Goal: Information Seeking & Learning: Learn about a topic

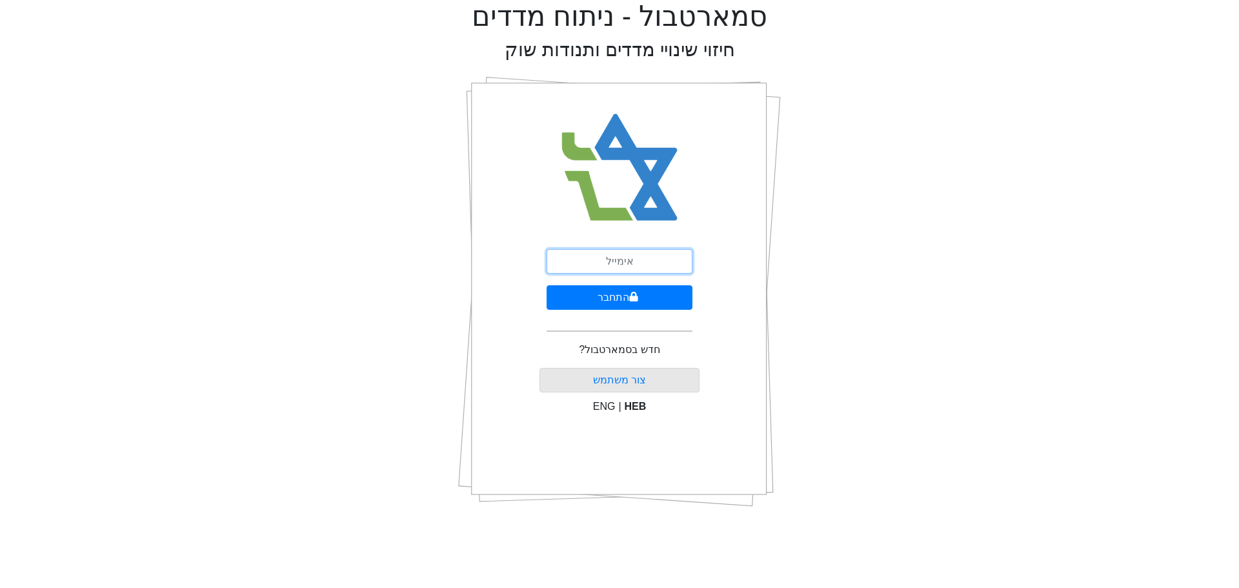
click at [597, 259] on input "email" at bounding box center [619, 261] width 146 height 25
drag, startPoint x: 649, startPoint y: 260, endPoint x: 623, endPoint y: 260, distance: 25.8
click at [623, 260] on input "[EMAIL_ADDRESS][DOMAIN_NAME]" at bounding box center [619, 261] width 146 height 25
click at [675, 257] on input "[EMAIL_ADDRESS][DOMAIN_NAME]" at bounding box center [619, 261] width 146 height 25
type input "[EMAIL_ADDRESS][DOMAIN_NAME]"
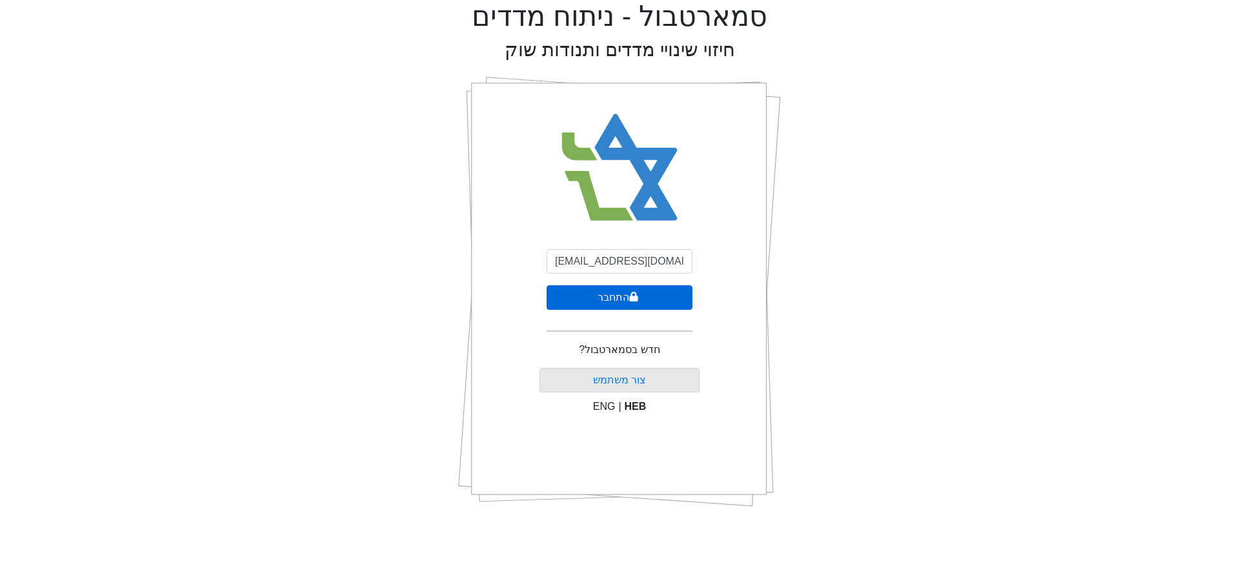
click at [636, 300] on icon "submit" at bounding box center [634, 297] width 8 height 10
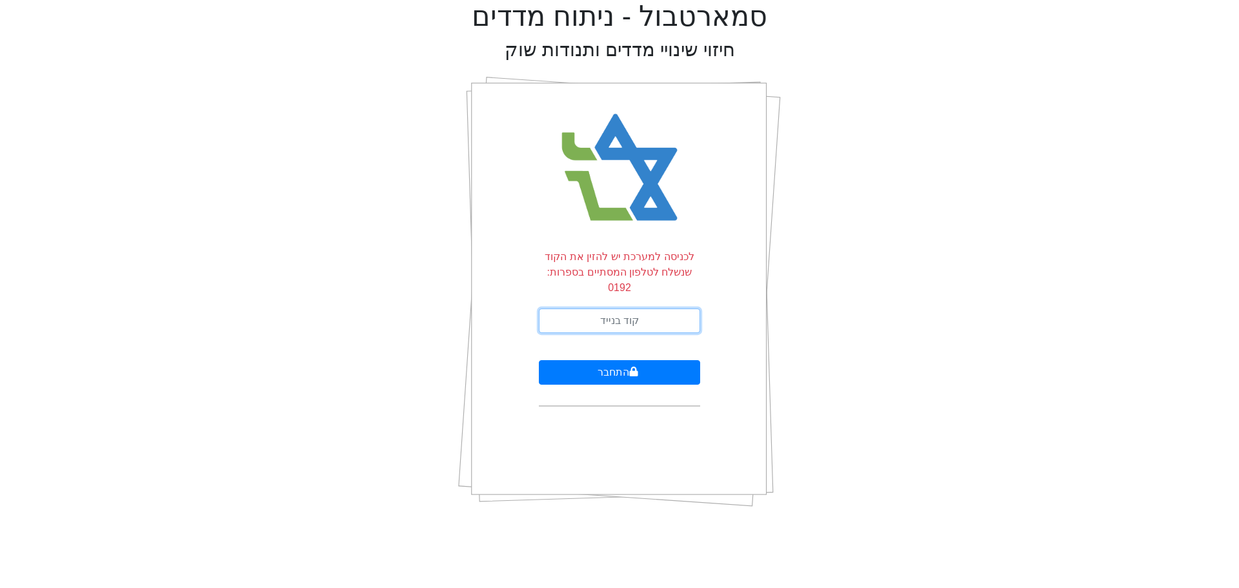
click at [636, 308] on input "text" at bounding box center [619, 320] width 161 height 25
click at [952, 497] on div "סמארטבול - ניתוח מדדים חיזוי שינויי מדדים ותנודות שוק לכניסה למערכת יש להזין את…" at bounding box center [619, 258] width 1219 height 517
click at [943, 500] on div "סמארטבול - ניתוח מדדים חיזוי שינויי מדדים ותנודות שוק לכניסה למערכת יש להזין את…" at bounding box center [619, 258] width 1219 height 517
click at [939, 501] on div "סמארטבול - ניתוח מדדים חיזוי שינויי מדדים ותנודות שוק לכניסה למערכת יש להזין את…" at bounding box center [619, 258] width 1219 height 517
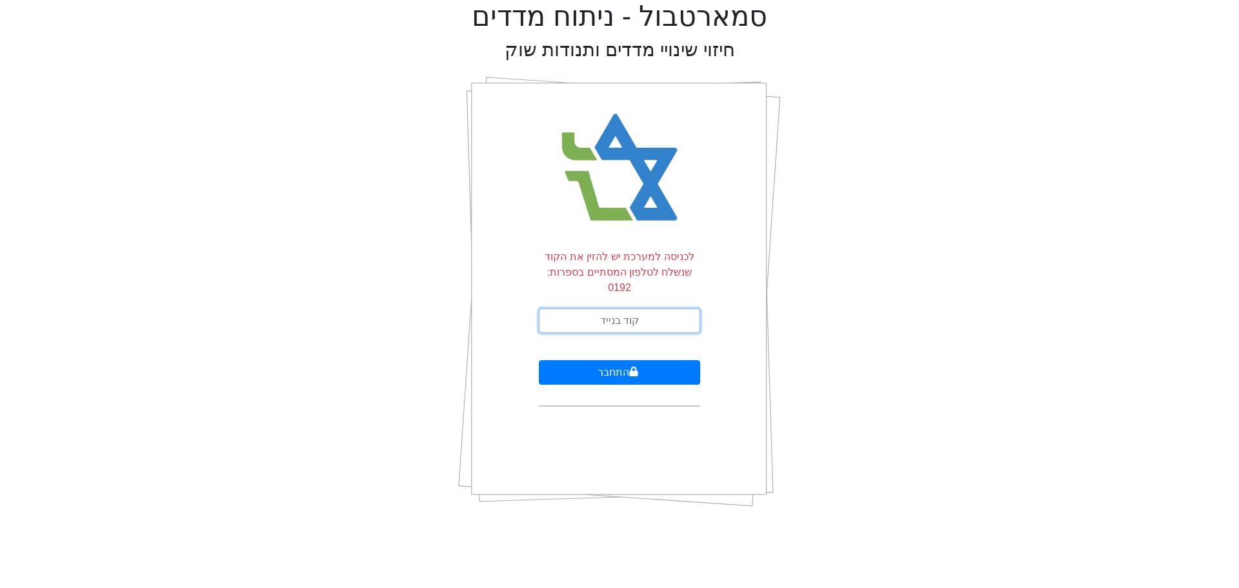
click at [590, 308] on input "text" at bounding box center [619, 320] width 161 height 25
type input "946600"
click at [539, 360] on button "התחבר" at bounding box center [619, 372] width 161 height 25
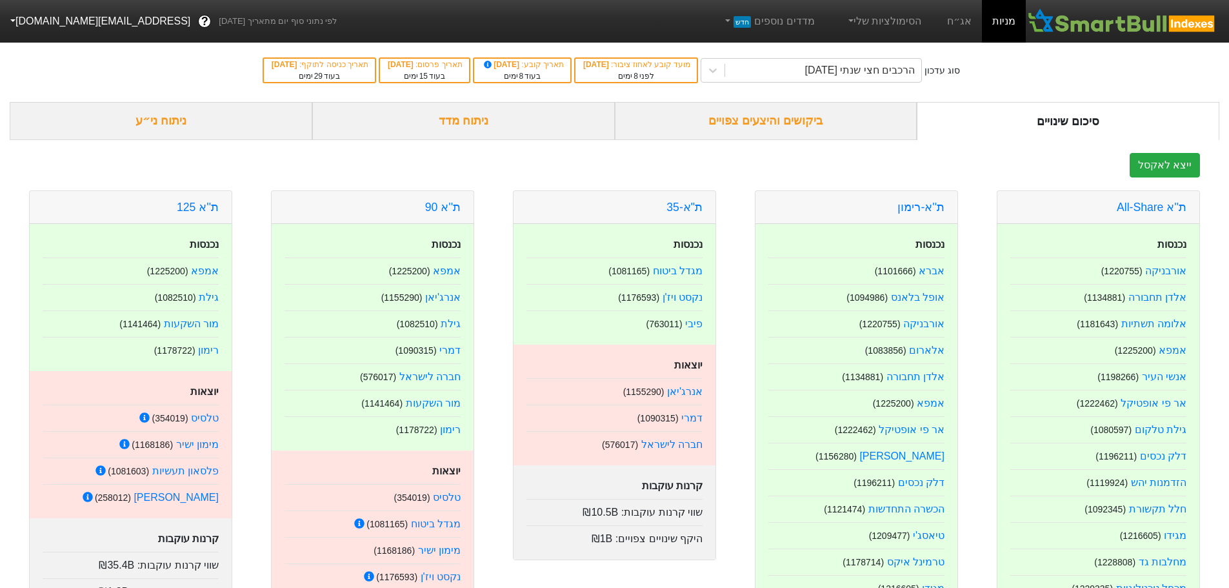
click at [779, 124] on div "ביקושים והיצעים צפויים" at bounding box center [766, 121] width 303 height 38
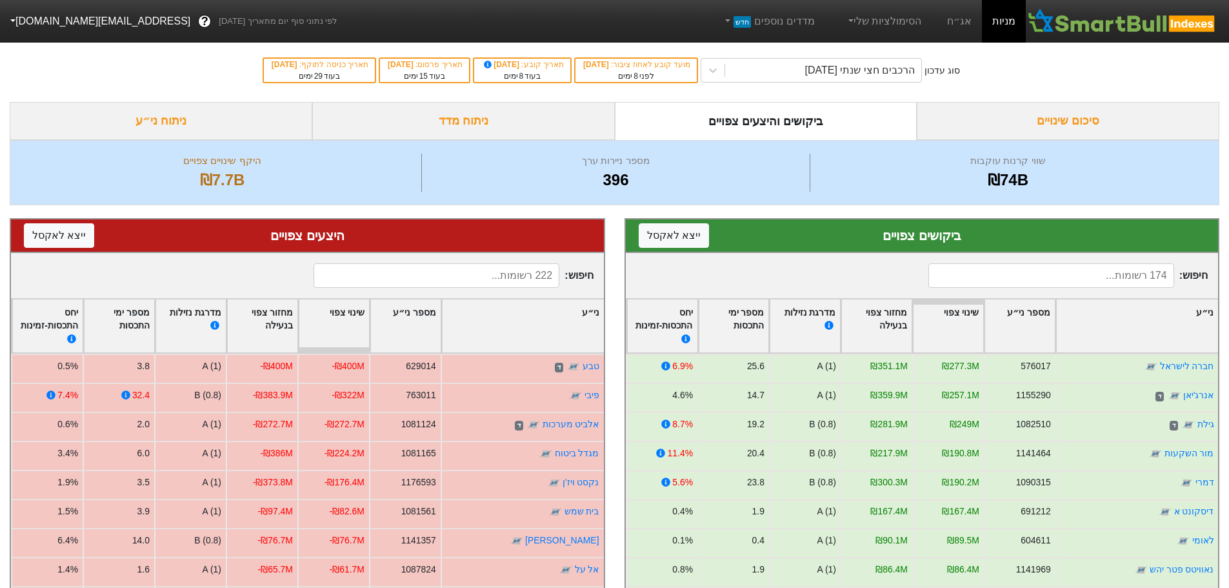
drag, startPoint x: 779, startPoint y: 124, endPoint x: 1030, endPoint y: 91, distance: 253.1
click at [1030, 91] on div "סוג עדכון הרכבים חצי שנתי [DATE] מועד קובע לאחוז ציבור : [DATE] לפני 8 ימים תאר…" at bounding box center [614, 70] width 1229 height 63
click at [1034, 112] on div "סיכום שינויים" at bounding box center [1068, 121] width 303 height 38
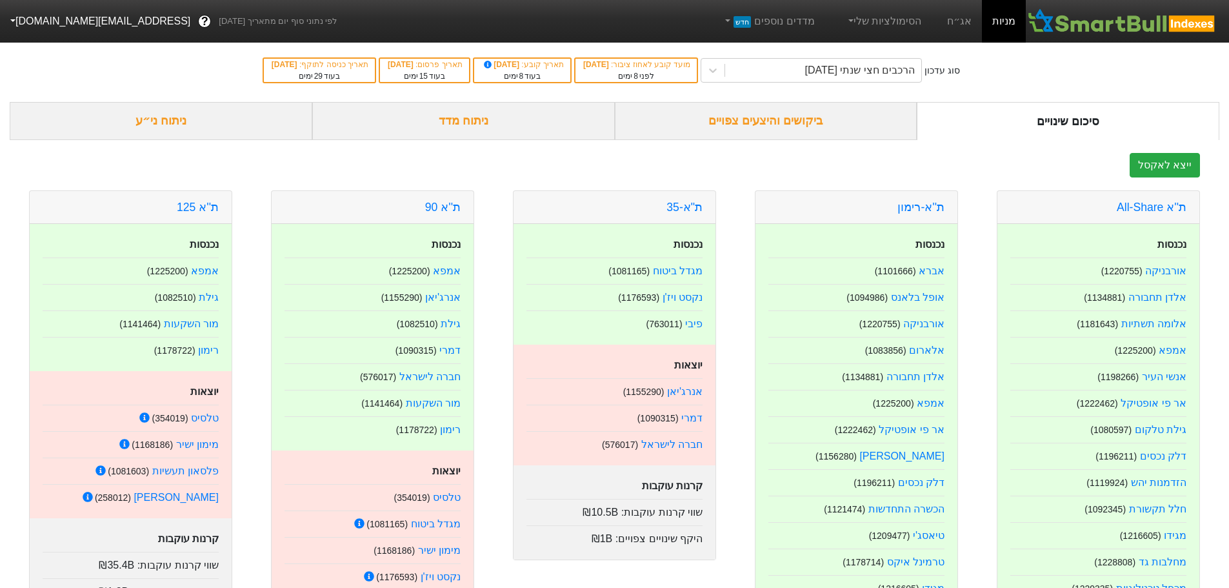
click at [802, 118] on div "ביקושים והיצעים צפויים" at bounding box center [766, 121] width 303 height 38
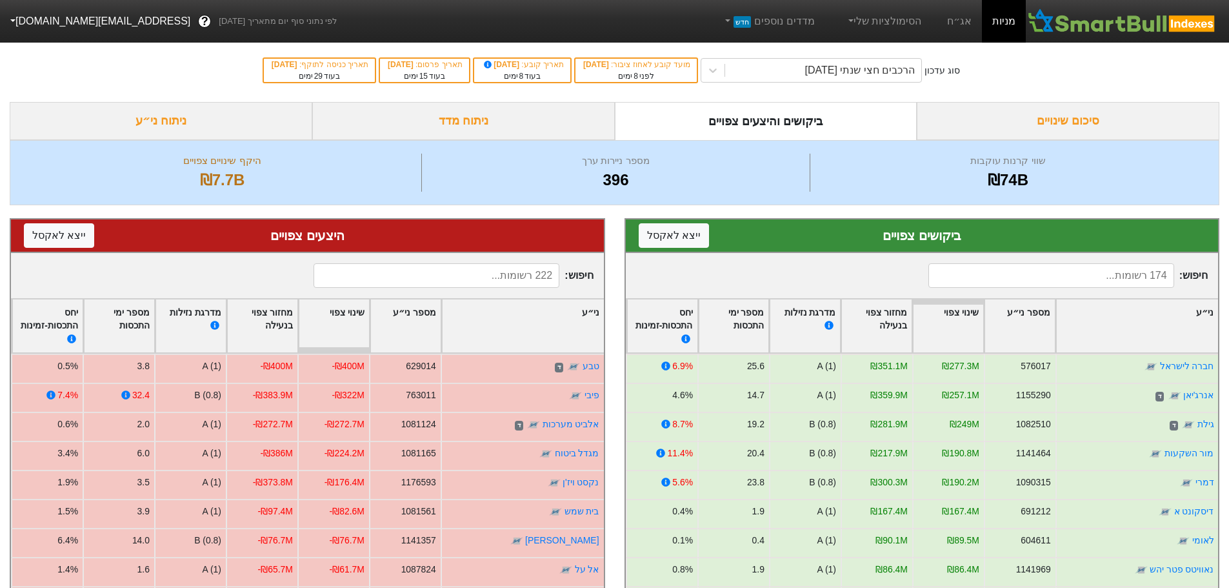
click at [450, 273] on input at bounding box center [437, 275] width 246 height 25
click at [454, 277] on input at bounding box center [437, 275] width 246 height 25
type input "t"
type input "א"
click at [1060, 272] on input at bounding box center [1051, 275] width 246 height 25
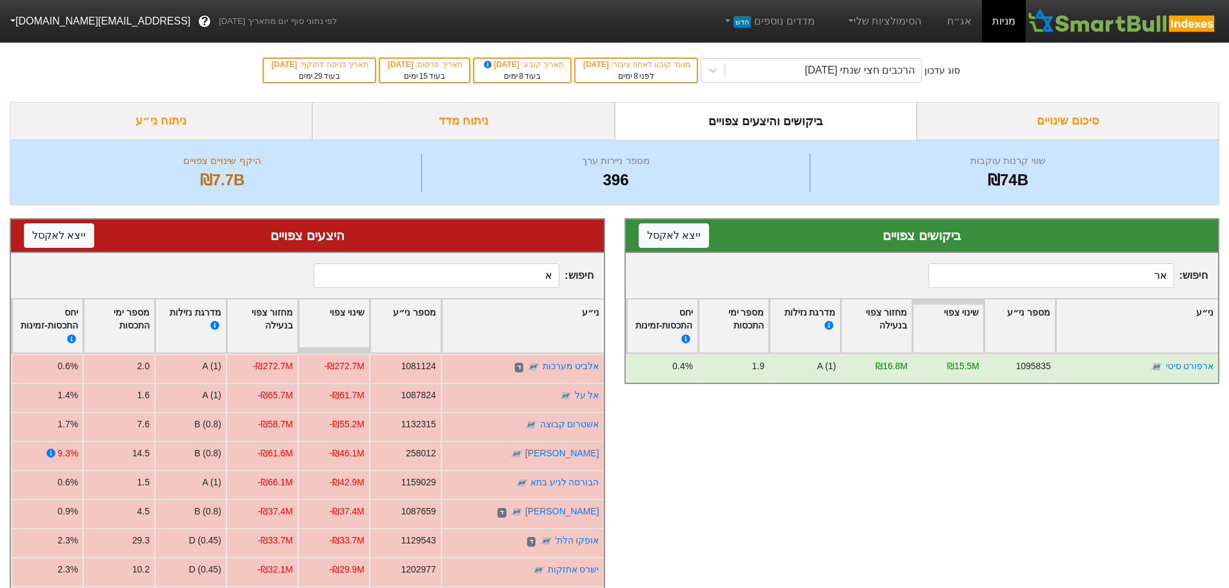
type input "א"
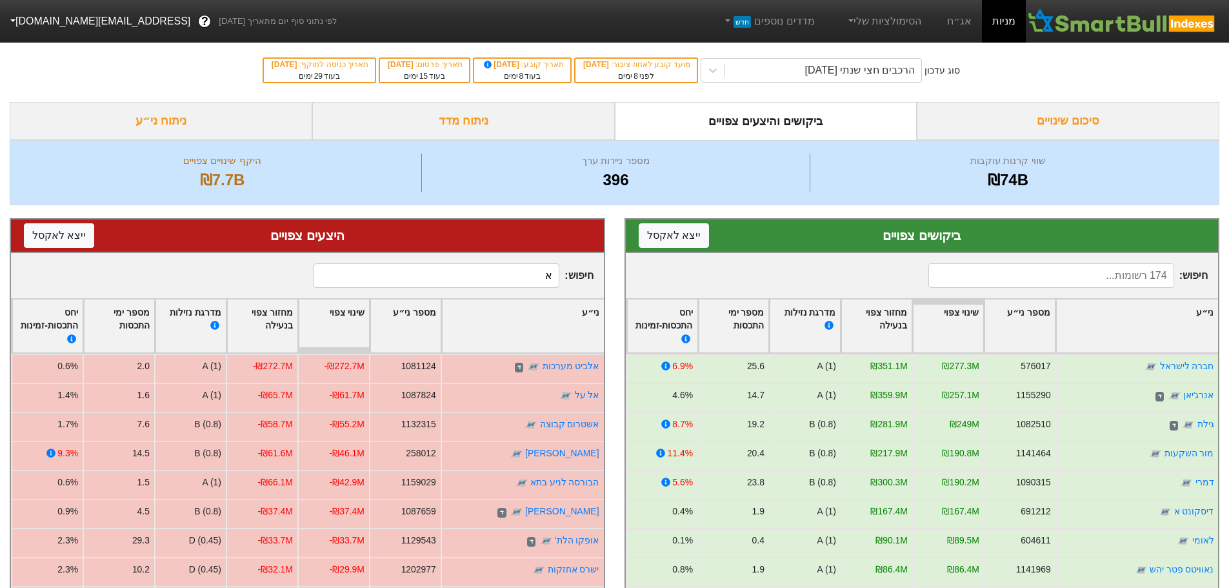
click at [561, 279] on span "חיפוש : א" at bounding box center [453, 275] width 279 height 25
click at [746, 275] on div "חיפוש :" at bounding box center [922, 275] width 593 height 45
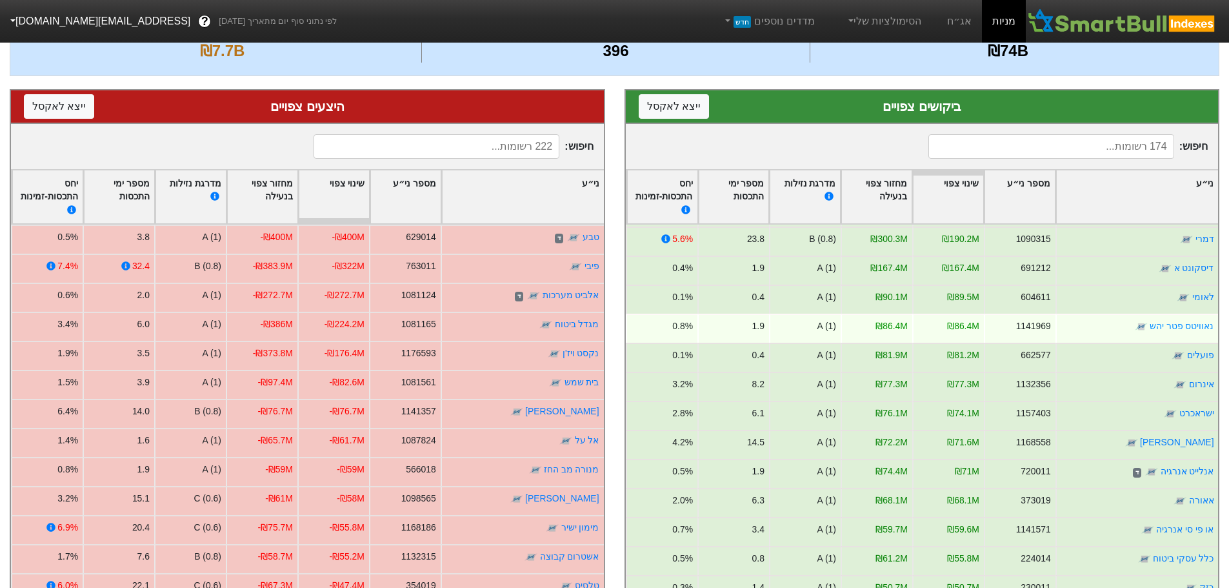
scroll to position [129, 0]
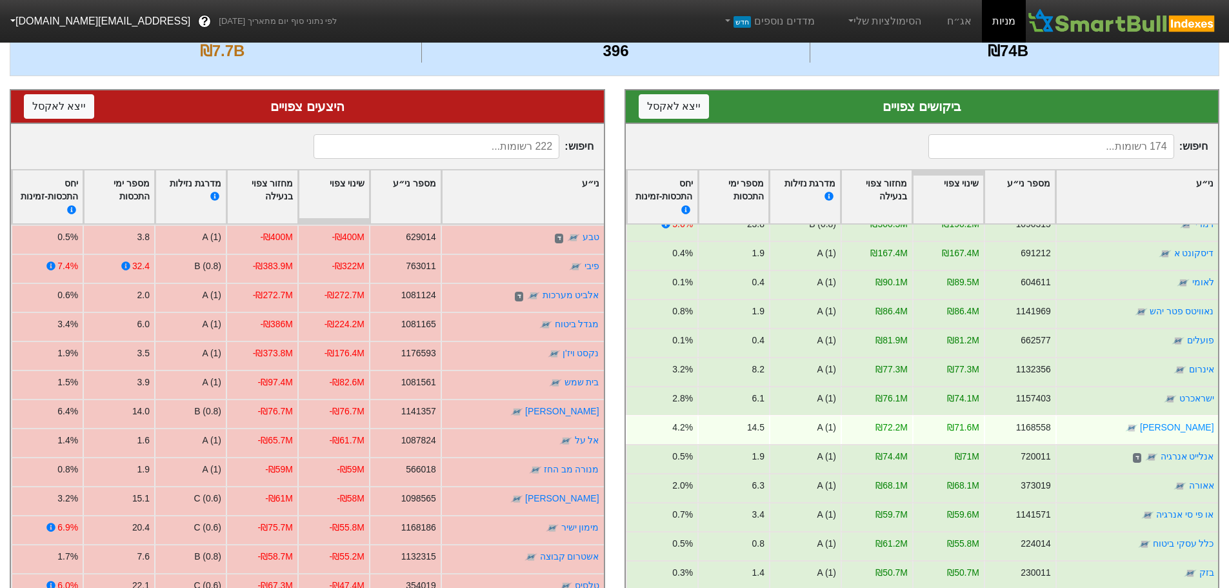
drag, startPoint x: 910, startPoint y: 431, endPoint x: 878, endPoint y: 431, distance: 32.3
click at [878, 431] on div "₪72.2M" at bounding box center [876, 429] width 72 height 29
drag, startPoint x: 878, startPoint y: 431, endPoint x: 914, endPoint y: 431, distance: 36.1
click at [912, 431] on div "₪72.2M" at bounding box center [876, 429] width 72 height 29
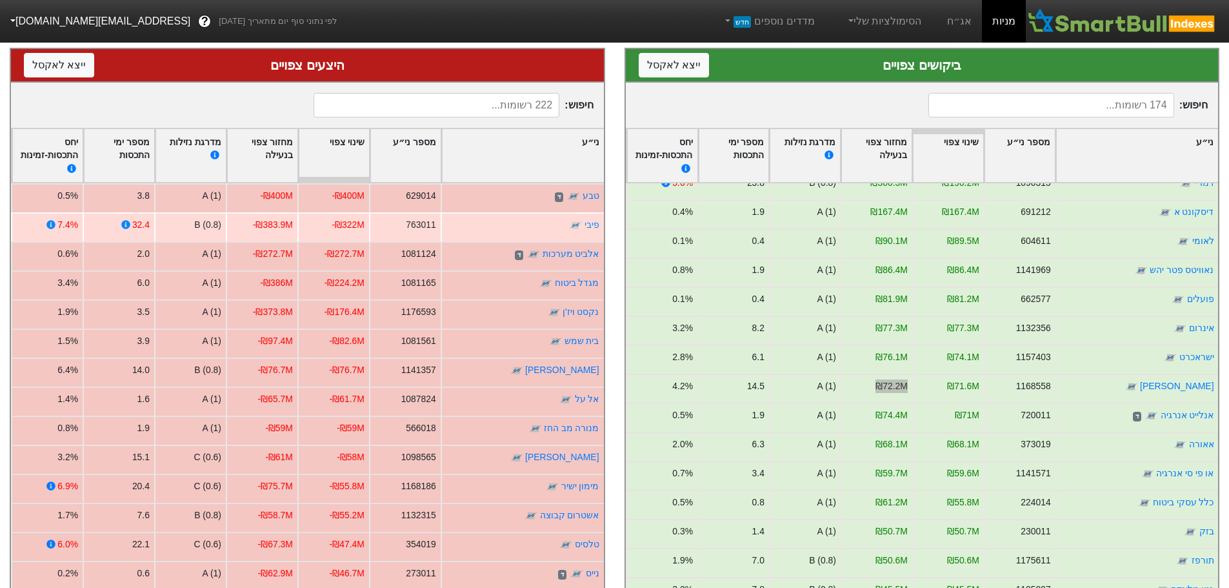
scroll to position [194, 0]
